Goal: Navigation & Orientation: Find specific page/section

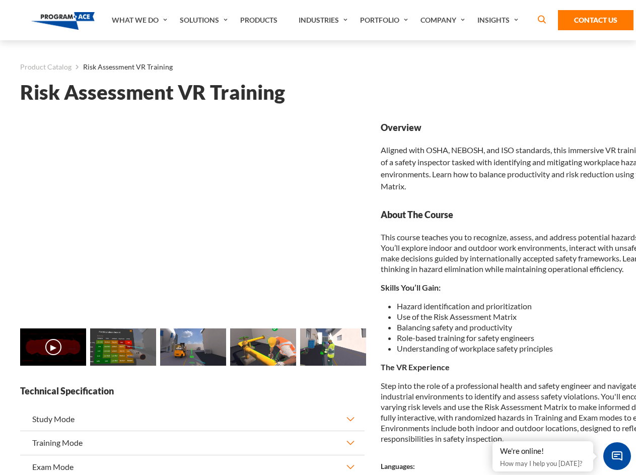
click at [205, 20] on link "Solutions" at bounding box center [205, 20] width 60 height 40
click at [0, 0] on div "AI & Computer Vision Solutions Computer Vision Quality Control AI tools for fas…" at bounding box center [0, 0] width 0 height 0
click at [0, 0] on div "AI & Computer Vision Solutions Virtual Training Solutions Virtual Tour Solution…" at bounding box center [0, 0] width 0 height 0
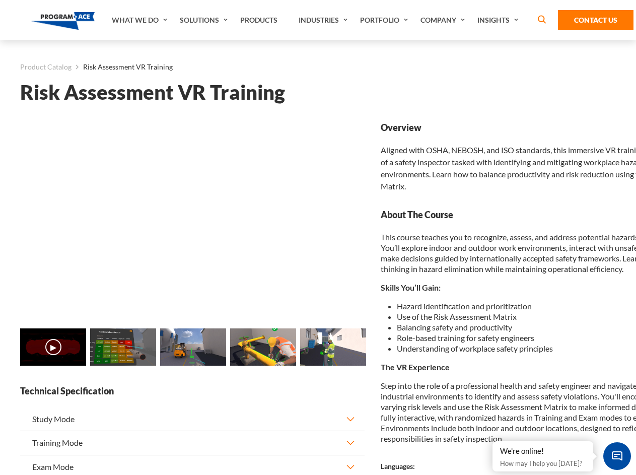
click at [0, 0] on div "AI & Computer Vision Solutions Virtual Training Solutions Virtual Tour Solution…" at bounding box center [0, 0] width 0 height 0
click at [0, 0] on div "AI & Computer Vision Solutions Computer Vision Quality Control AI tools for fas…" at bounding box center [0, 0] width 0 height 0
